Goal: Check status: Check status

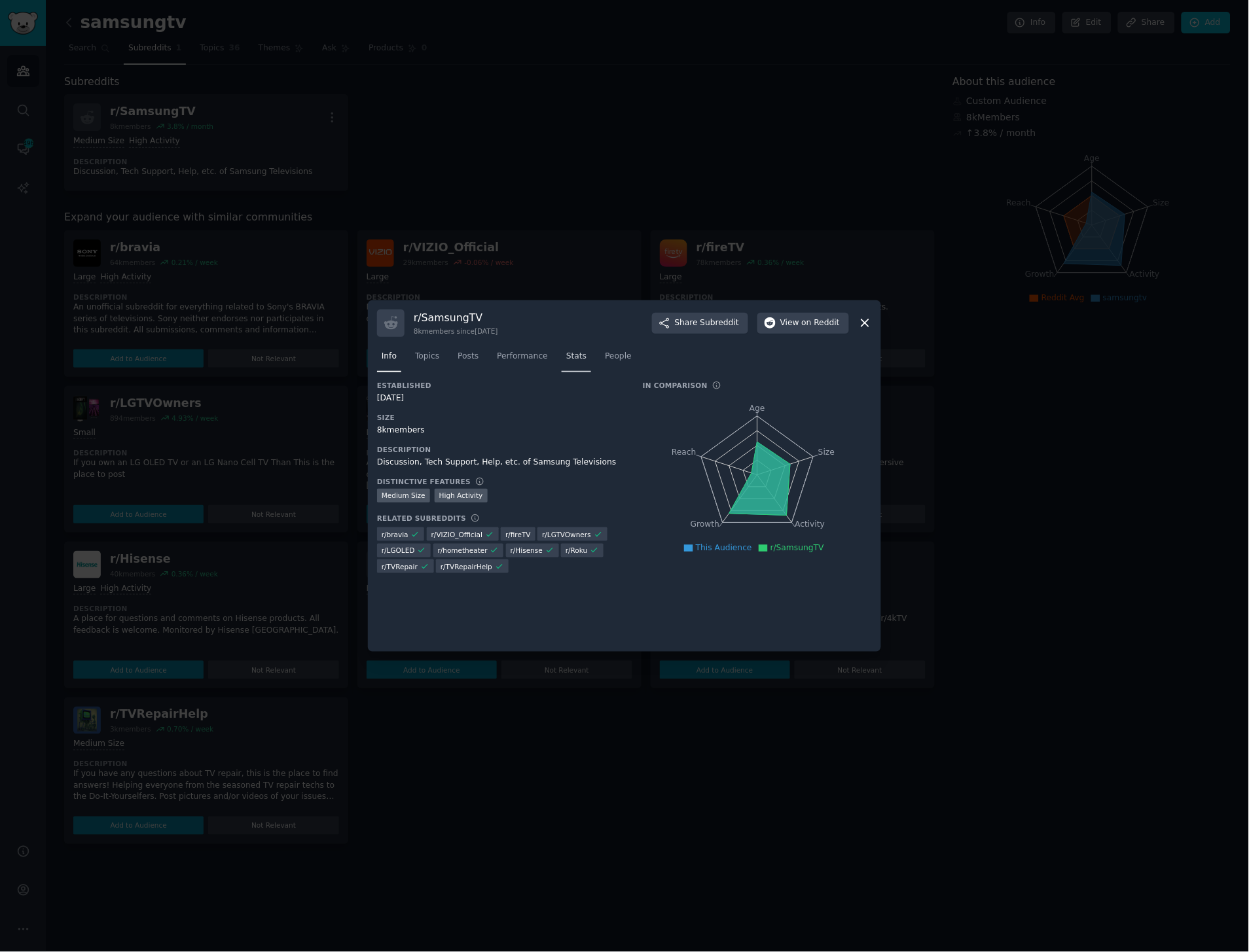
click at [570, 361] on span "Stats" at bounding box center [576, 356] width 20 height 12
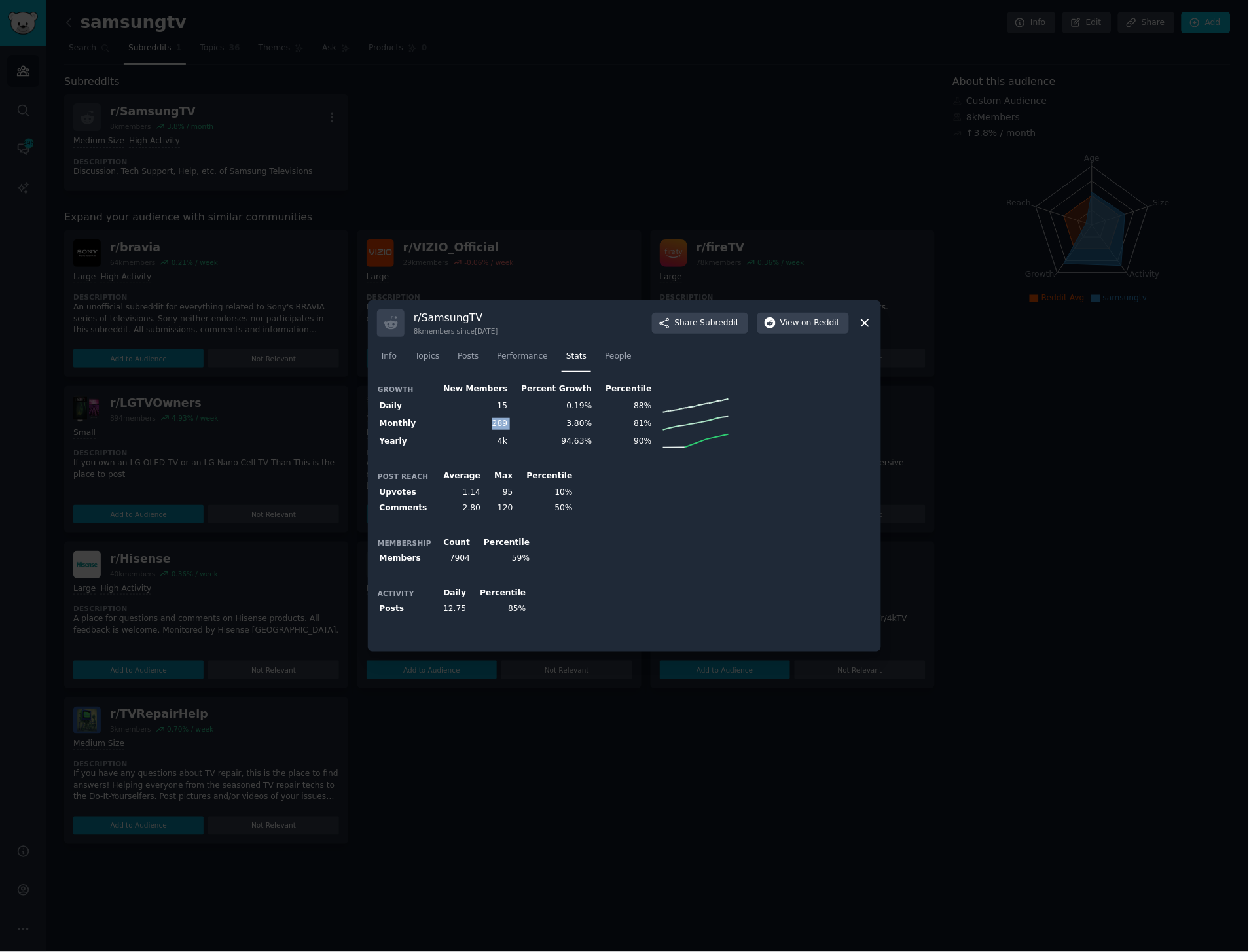
drag, startPoint x: 477, startPoint y: 421, endPoint x: 507, endPoint y: 421, distance: 30.0
click at [507, 421] on tr "Monthly 289 3.80% 81%" at bounding box center [555, 423] width 354 height 17
copy td "289"
click at [495, 453] on div "Growth New Members Percent Growth Percentile Daily 15 0.19% 88% Monthly 289 3.8…" at bounding box center [624, 511] width 495 height 262
drag, startPoint x: 500, startPoint y: 439, endPoint x: 393, endPoint y: 397, distance: 114.9
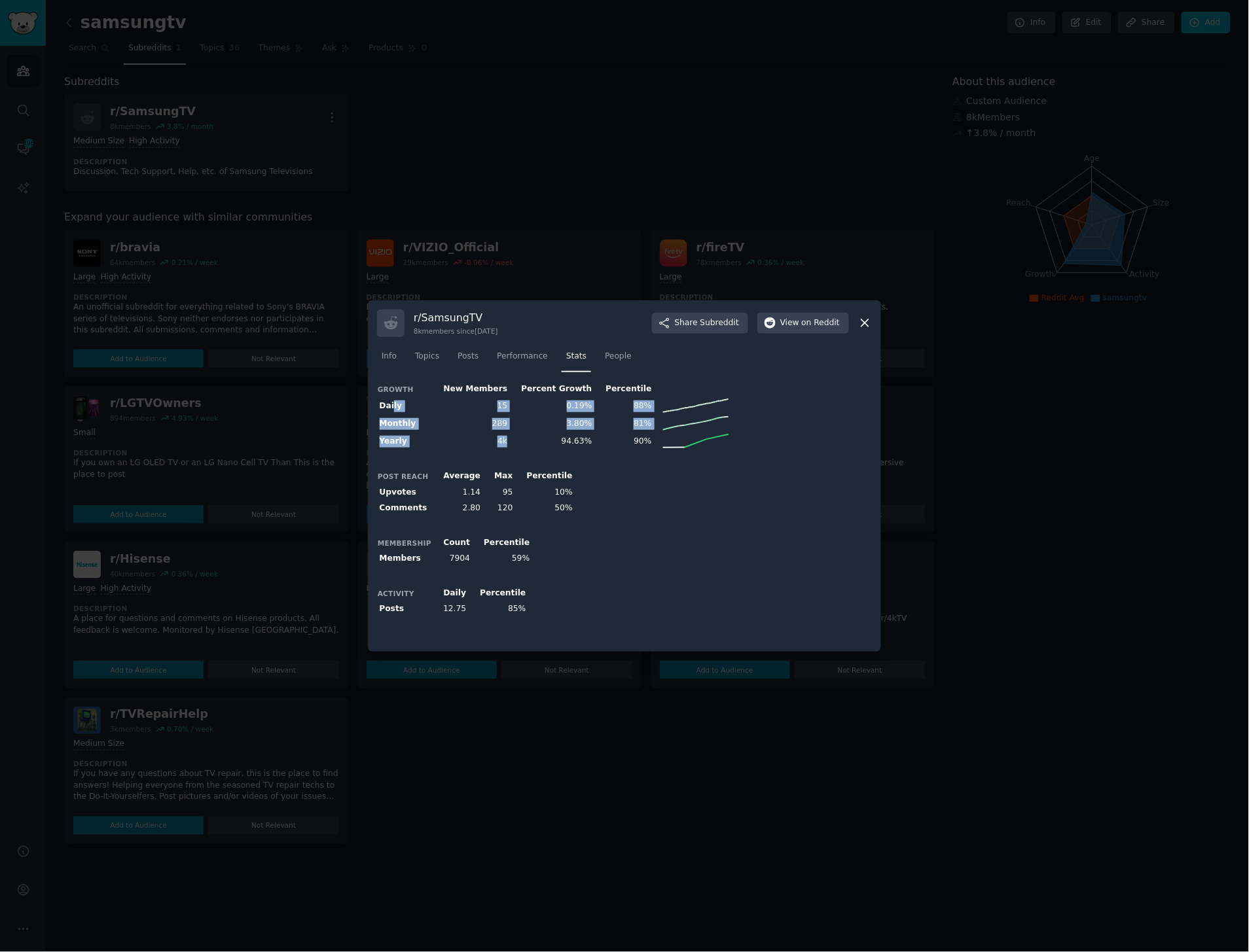
click at [393, 398] on tbody "Daily 15 0.19% 88% Monthly 289 3.80% 81% Yearly 4k 94.63% 90%" at bounding box center [555, 424] width 354 height 53
click at [455, 421] on td "289" at bounding box center [471, 423] width 78 height 17
drag, startPoint x: 384, startPoint y: 421, endPoint x: 511, endPoint y: 421, distance: 127.0
click at [511, 421] on tr "Monthly 289 3.80% 81%" at bounding box center [555, 423] width 354 height 17
copy tr "onthly 289"
